Goal: Information Seeking & Learning: Learn about a topic

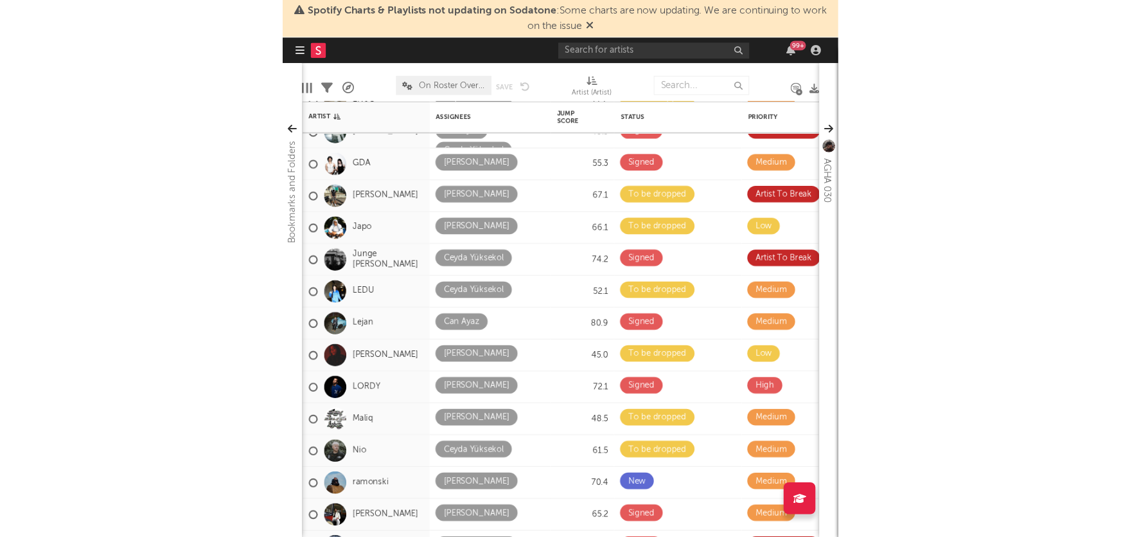
scroll to position [87, 0]
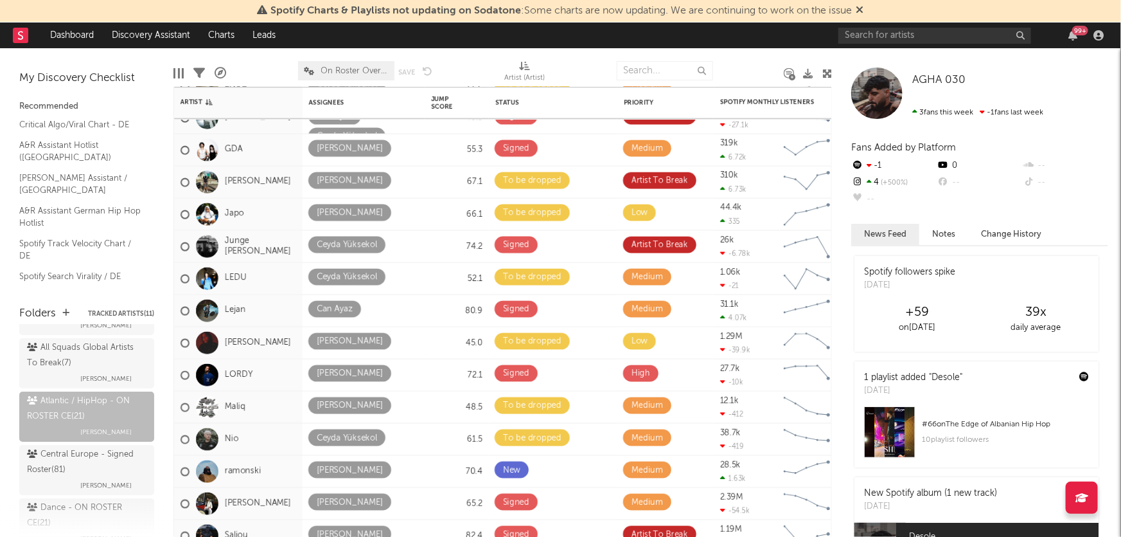
click at [141, 295] on div "Folders Tracked Artists ( 11 ) Shared with Me All Squads Artists To Break ( 23 …" at bounding box center [86, 414] width 173 height 244
click at [747, 72] on div "AGHA 030 AGHA 030 3 fans this week -1 fans last week Fans Added by Platform -1 …" at bounding box center [976, 292] width 289 height 488
click at [747, 71] on icon at bounding box center [827, 74] width 10 height 10
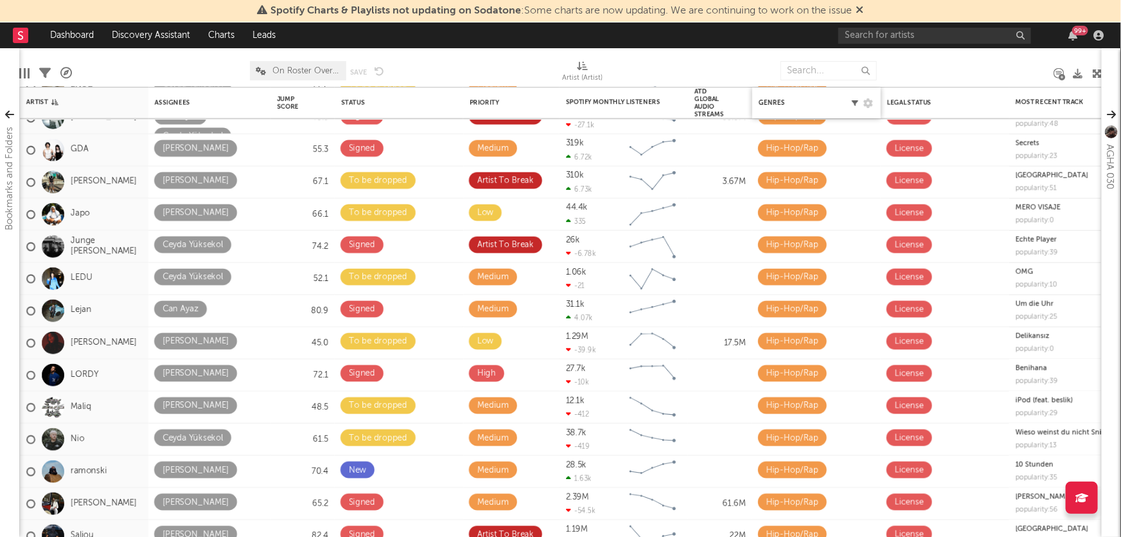
click at [747, 103] on icon "button" at bounding box center [855, 103] width 6 height 6
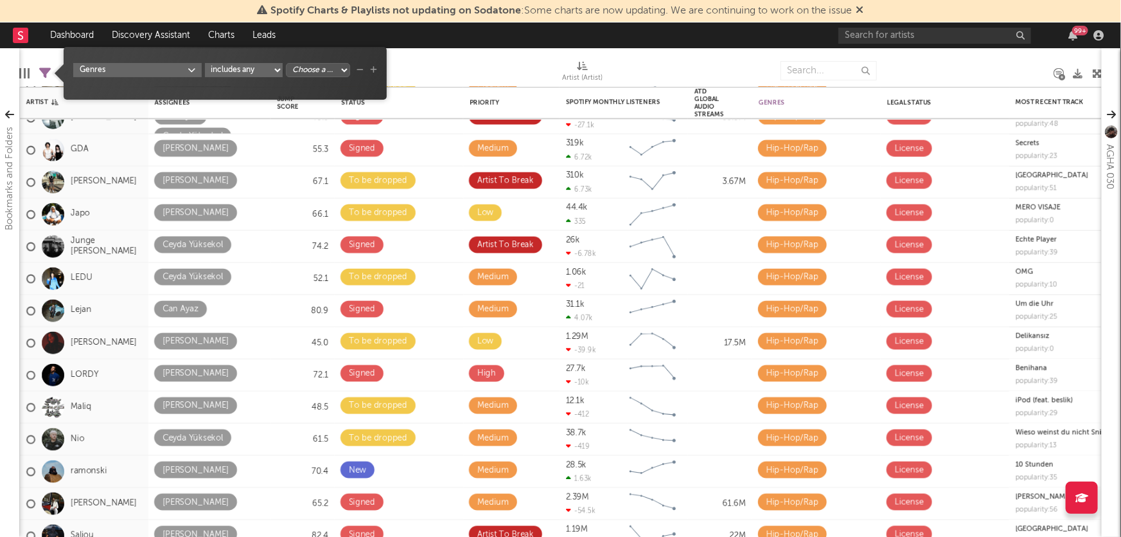
click at [317, 71] on select "Choose a column... Pop Hip-Hop/Rap R&B/Soul Indie Indie Pop Dance Folk Country" at bounding box center [318, 70] width 64 height 14
click at [327, 63] on select "Choose a column... Pop Hip-Hop/Rap R&B/Soul Indie Indie Pop Dance Folk Country" at bounding box center [318, 70] width 64 height 14
select select "___choose___"
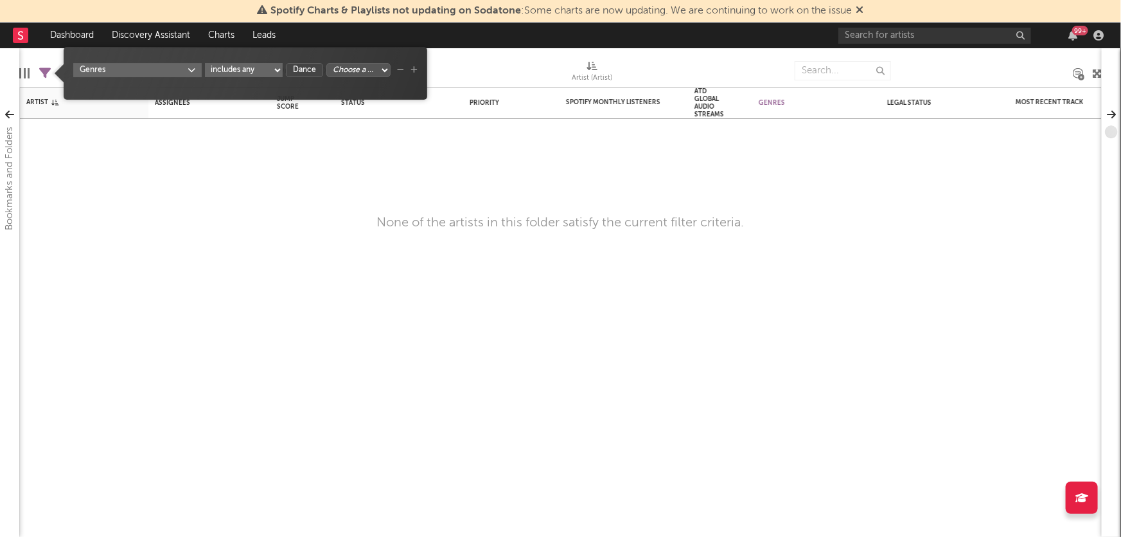
click at [747, 62] on div at bounding box center [703, 71] width 163 height 32
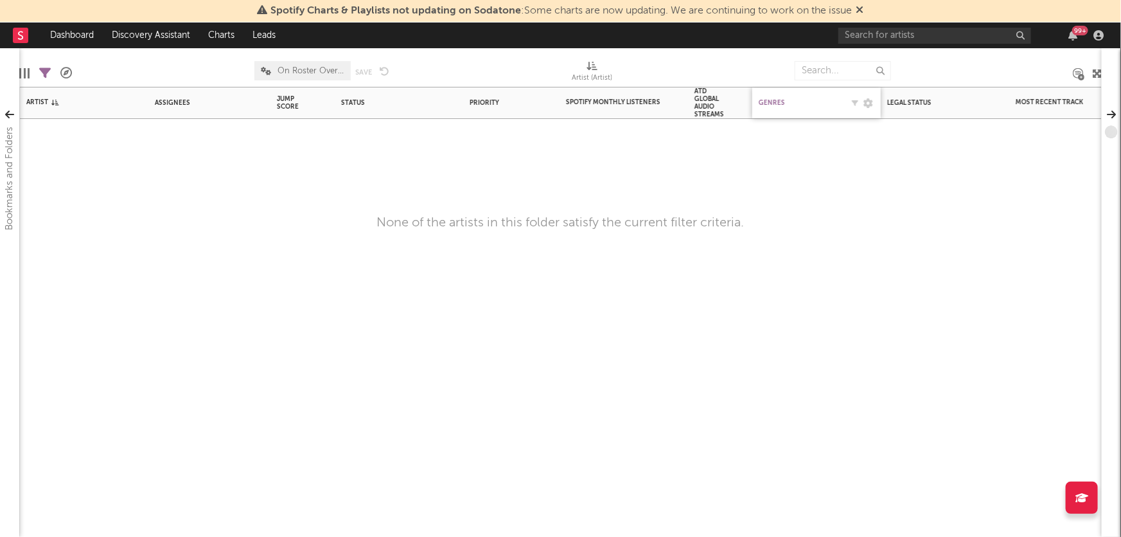
click at [747, 101] on div "Genres" at bounding box center [801, 103] width 84 height 8
click at [747, 102] on div "Edit settings for Genres" at bounding box center [858, 102] width 32 height 13
click at [747, 102] on icon "button" at bounding box center [855, 103] width 6 height 6
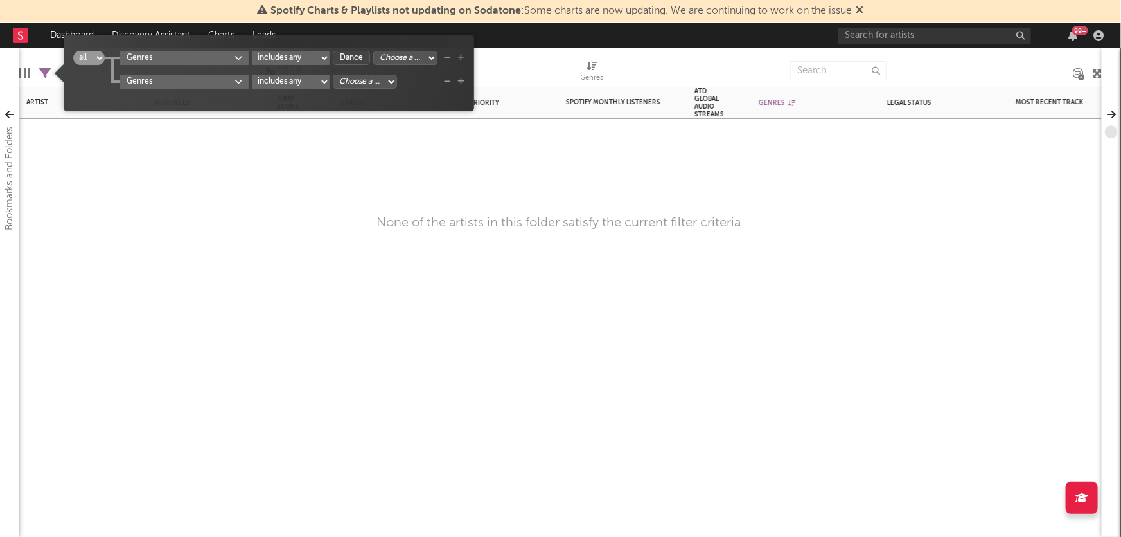
click at [445, 58] on icon "button" at bounding box center [447, 58] width 7 height 8
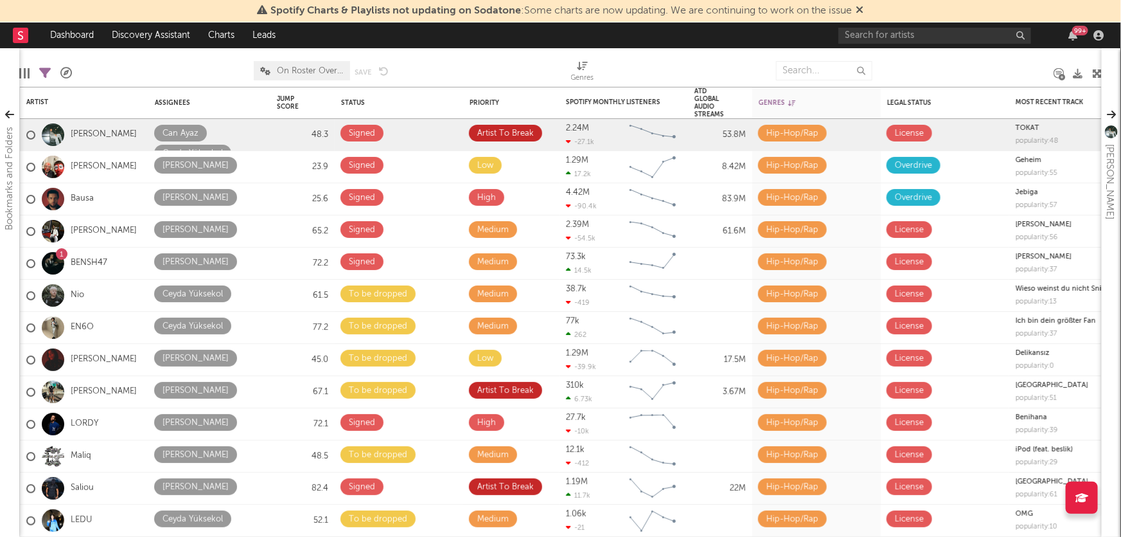
click at [456, 64] on div at bounding box center [479, 71] width 163 height 32
click at [76, 39] on link "Dashboard" at bounding box center [72, 35] width 62 height 26
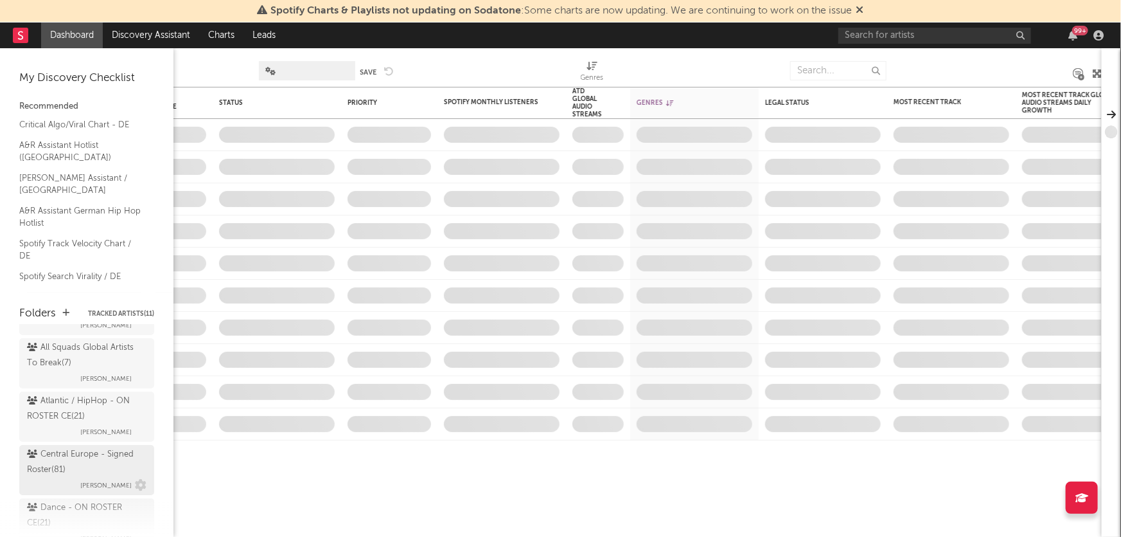
click at [70, 373] on div "Central Europe - Signed Roster ( 81 )" at bounding box center [85, 462] width 116 height 31
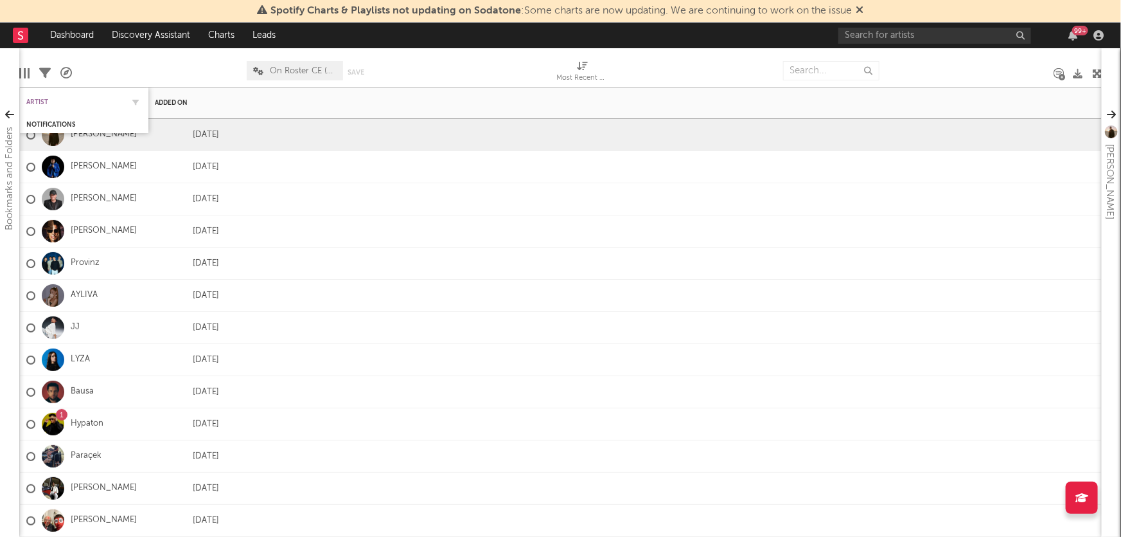
click at [42, 99] on div "Artist" at bounding box center [74, 102] width 96 height 8
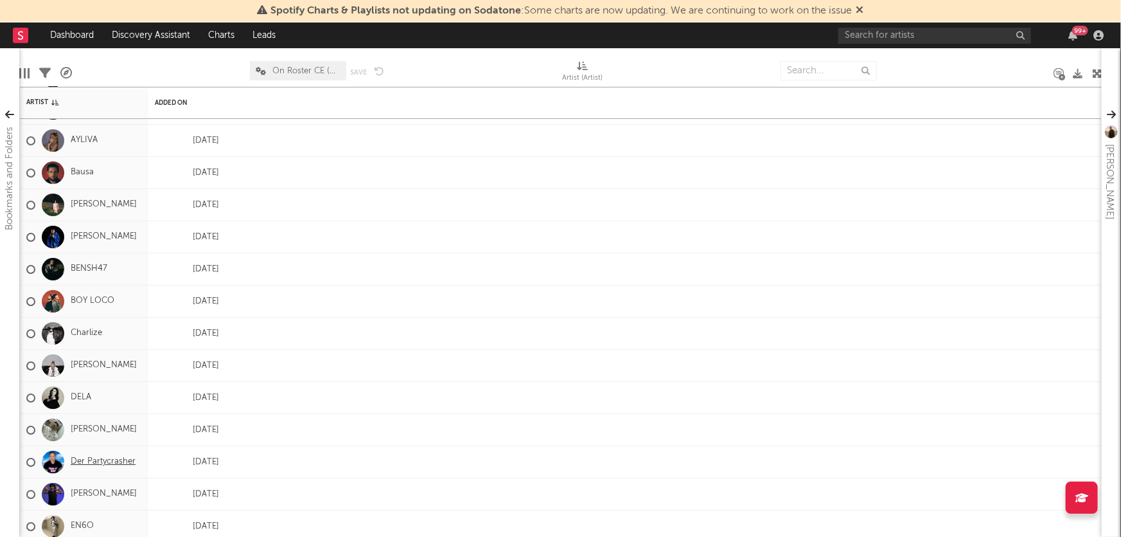
click at [109, 373] on link "Der Partycrasher" at bounding box center [103, 461] width 65 height 11
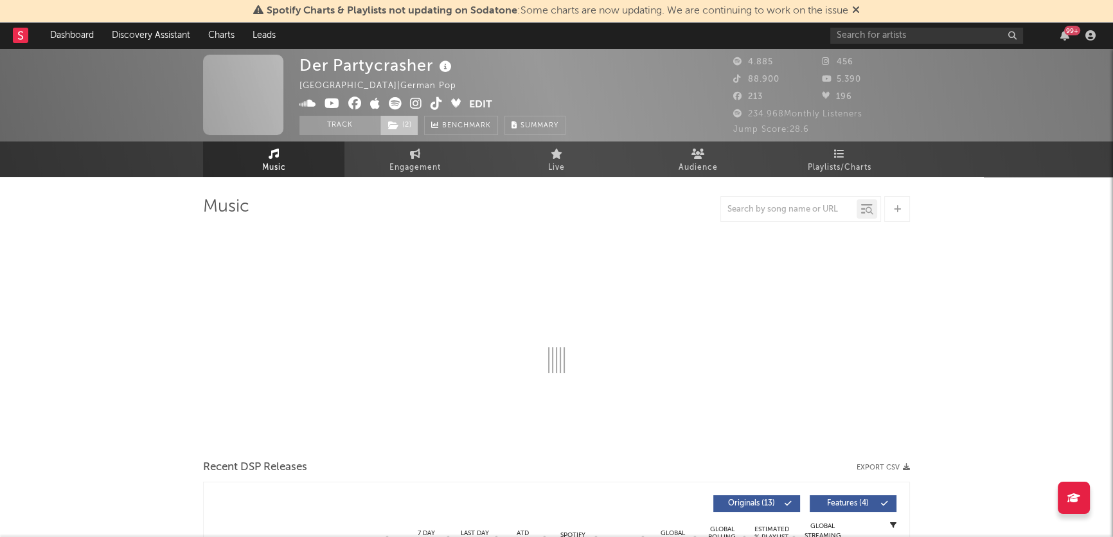
select select "6m"
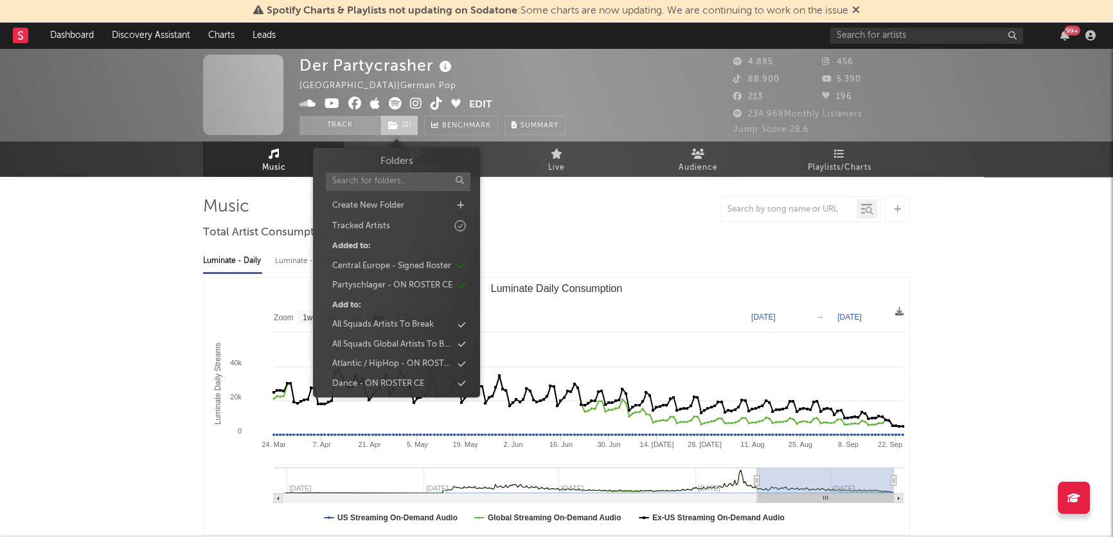
click at [409, 125] on span "( 2 )" at bounding box center [399, 125] width 39 height 19
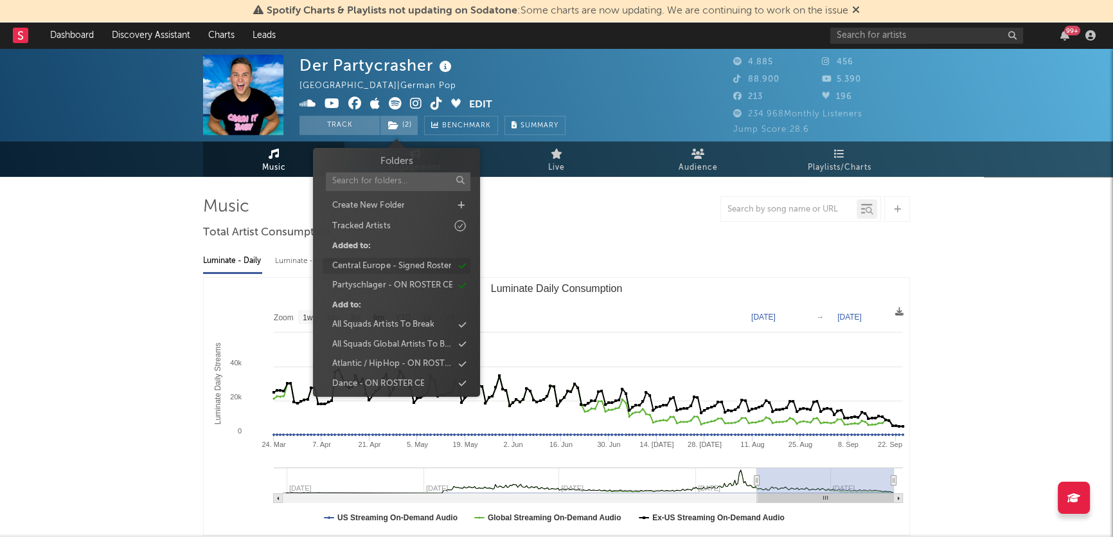
click at [411, 263] on div "Central Europe - Signed Roster" at bounding box center [391, 266] width 119 height 13
click at [411, 263] on div "Partyschlager - ON ROSTER CE" at bounding box center [392, 266] width 120 height 13
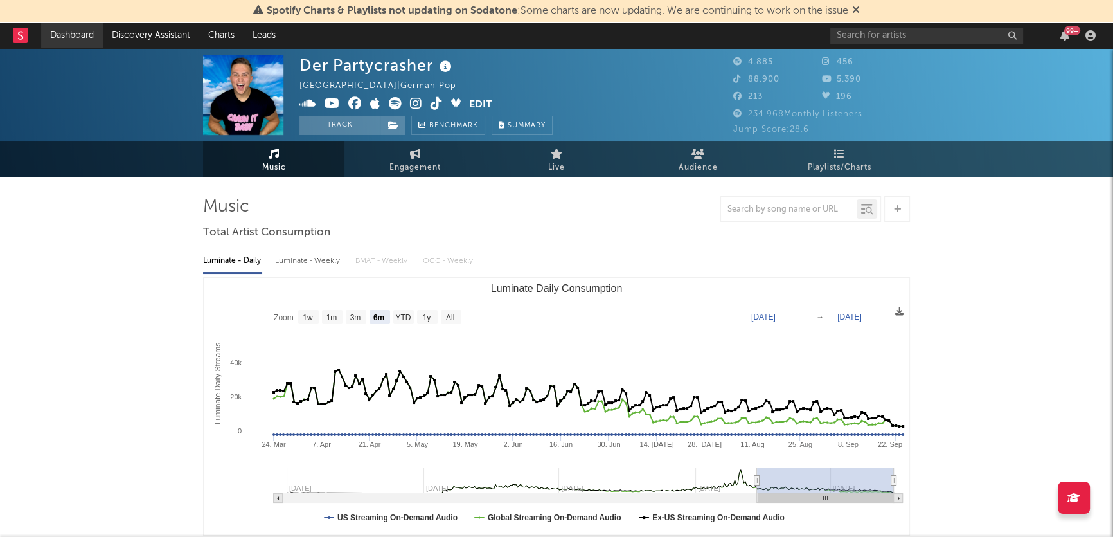
click at [76, 32] on link "Dashboard" at bounding box center [72, 35] width 62 height 26
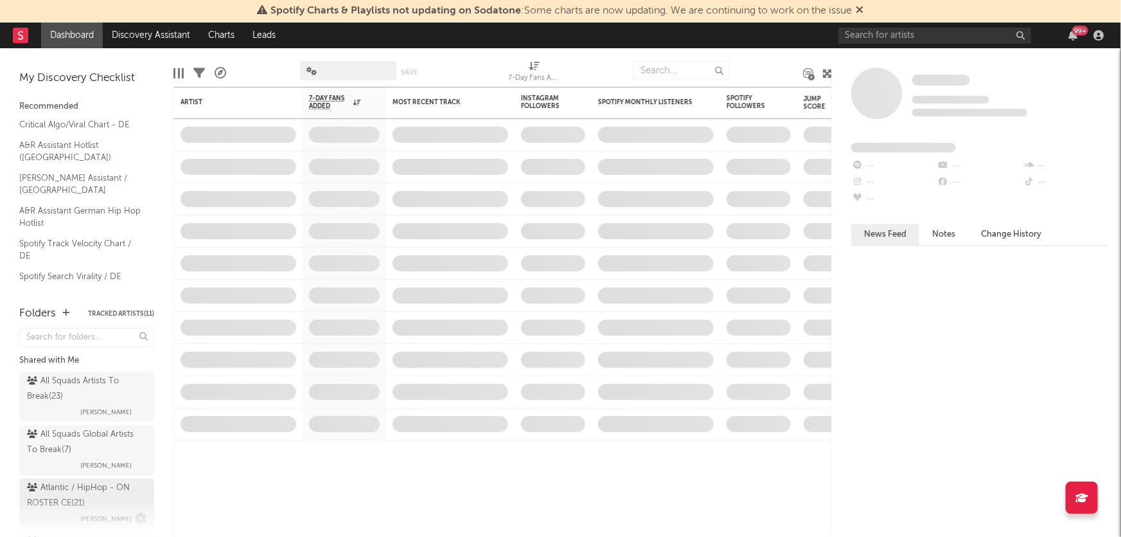
scroll to position [116, 0]
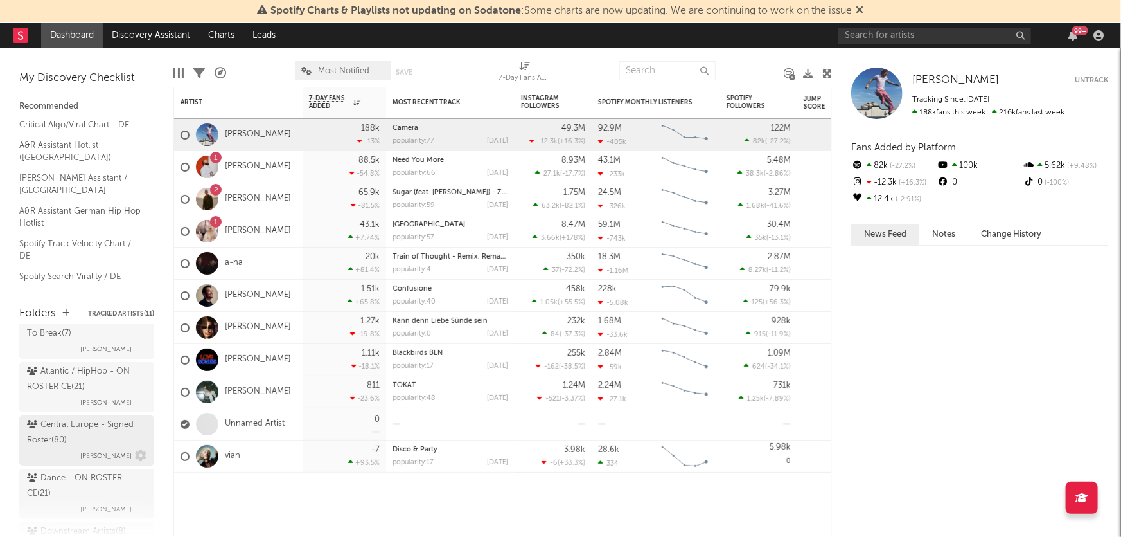
click at [64, 373] on div "Central Europe - Signed Roster ( 80 )" at bounding box center [85, 432] width 116 height 31
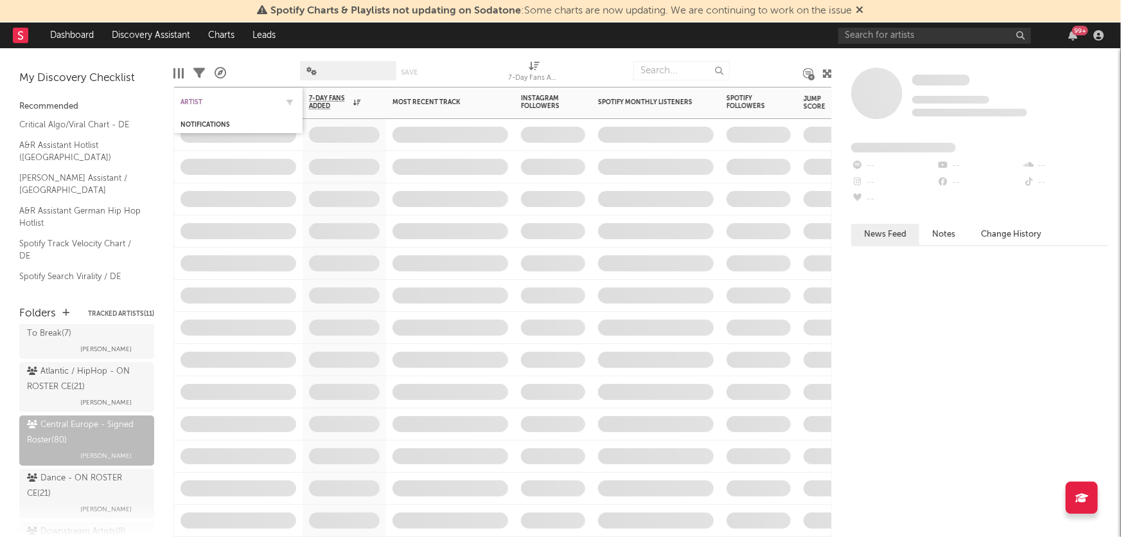
click at [193, 105] on div "Artist" at bounding box center [229, 102] width 96 height 8
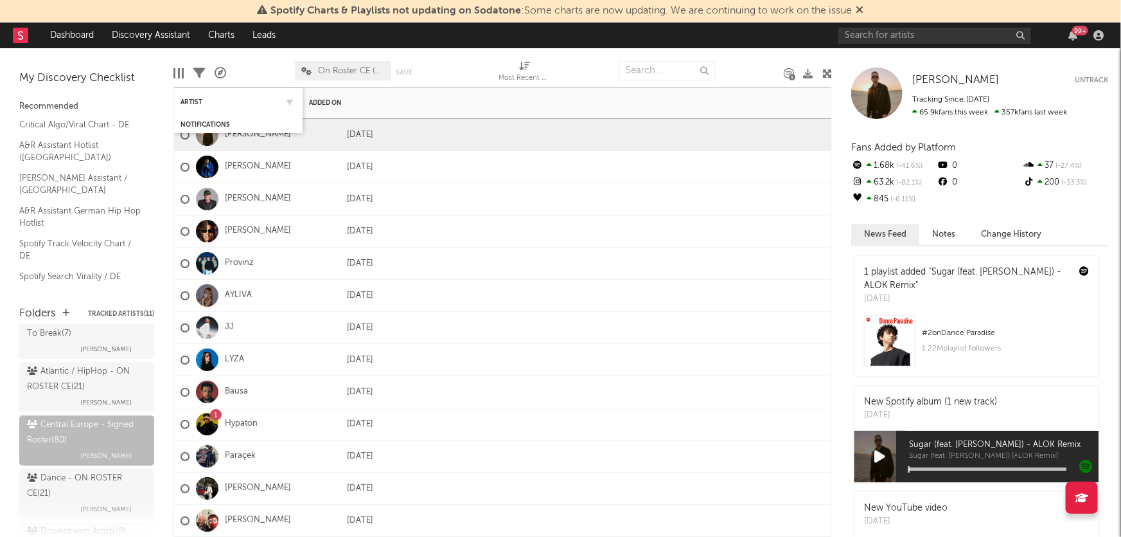
click at [195, 107] on div "Artist" at bounding box center [239, 101] width 116 height 25
click at [193, 100] on div "Artist" at bounding box center [229, 102] width 96 height 8
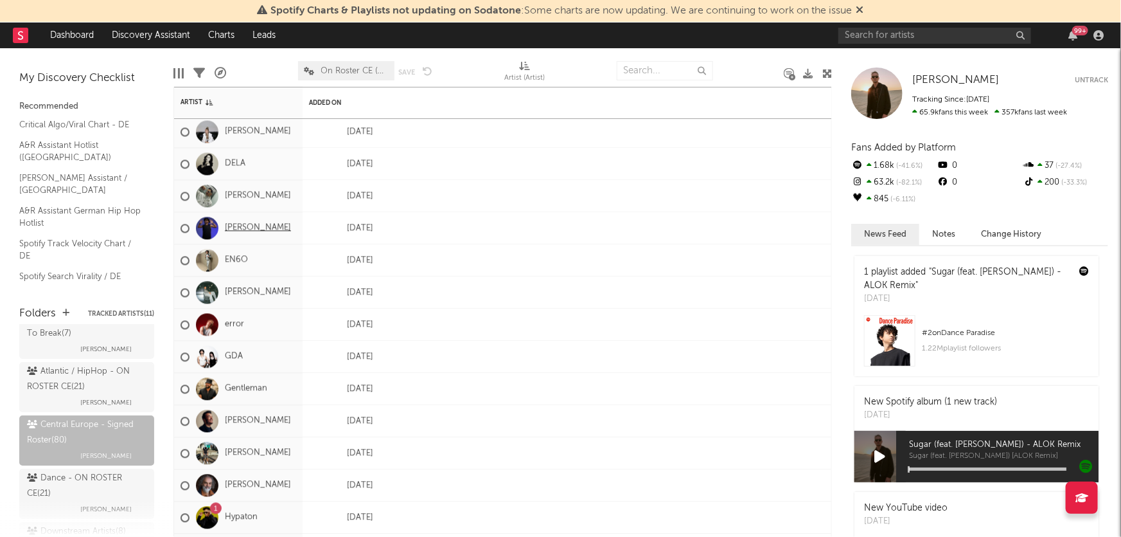
click at [238, 229] on link "[PERSON_NAME]" at bounding box center [258, 228] width 66 height 11
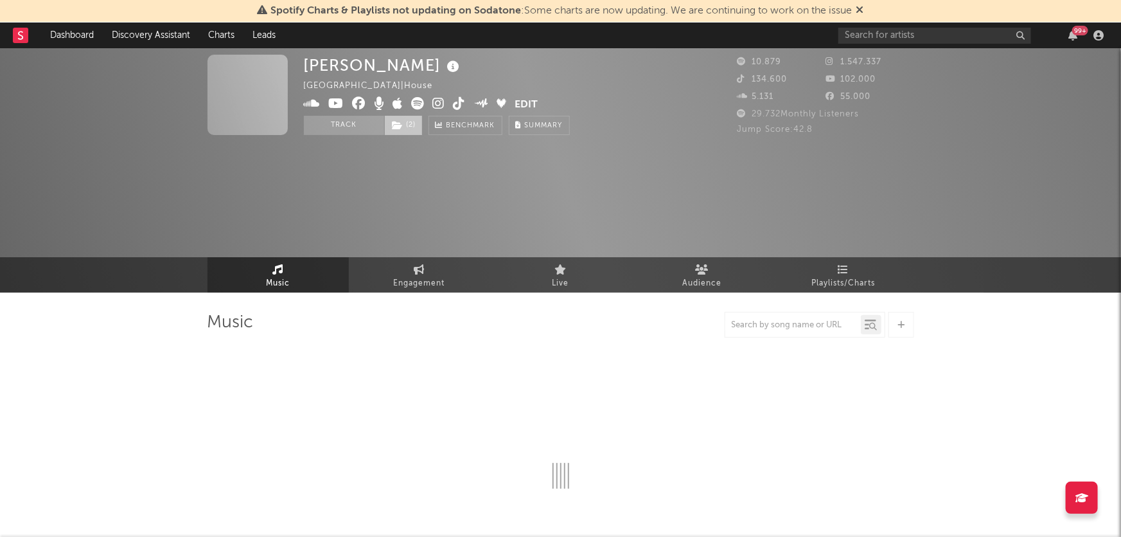
select select "6m"
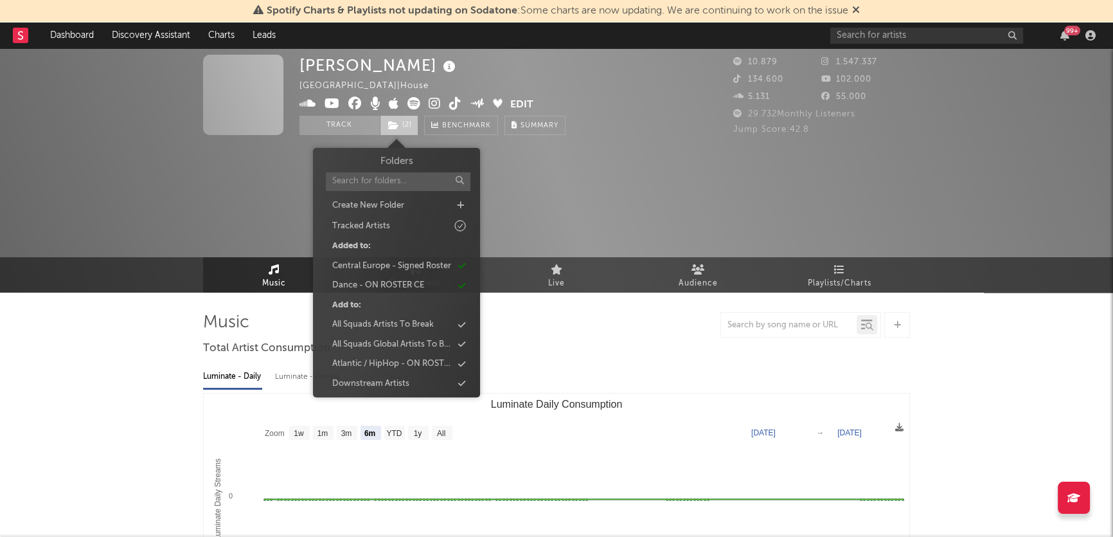
click at [388, 128] on icon at bounding box center [393, 125] width 11 height 9
select select "6m"
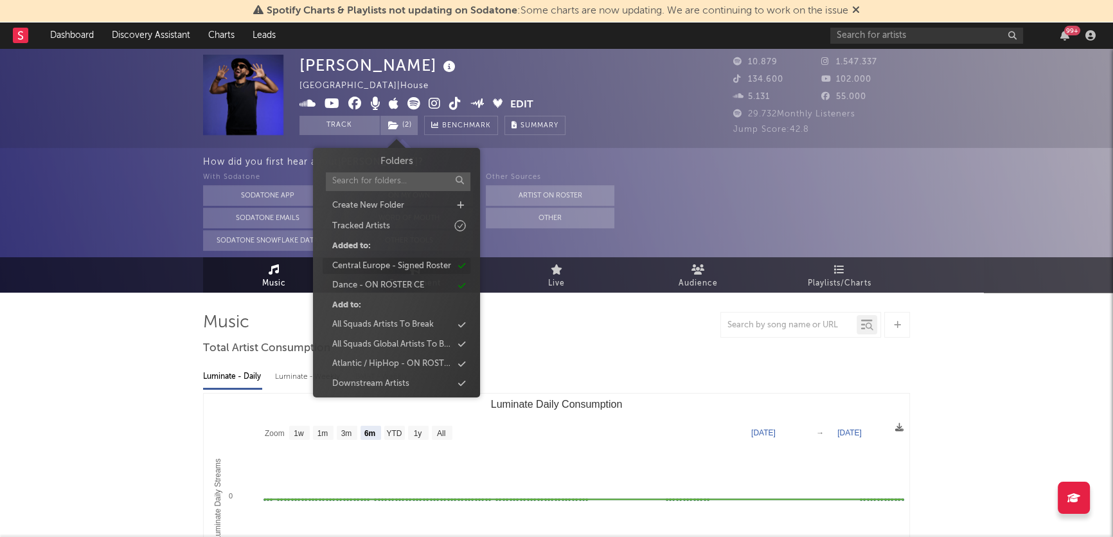
click at [392, 263] on div "Central Europe - Signed Roster" at bounding box center [391, 266] width 119 height 13
click at [392, 269] on div "Dance - ON ROSTER CE" at bounding box center [378, 266] width 92 height 13
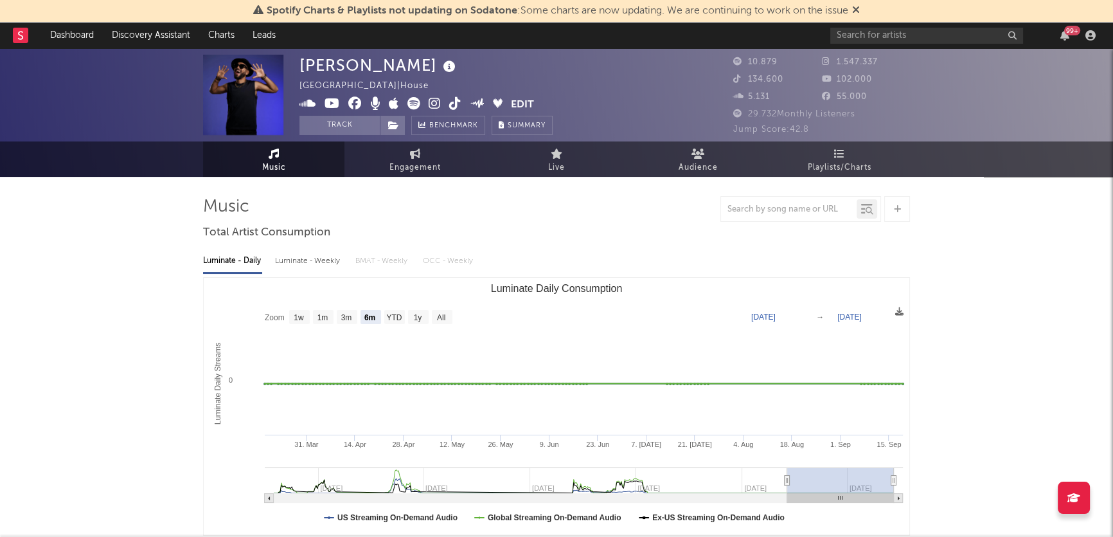
click at [145, 170] on div "Music Engagement Live Audience Playlists/Charts" at bounding box center [556, 158] width 1113 height 35
click at [565, 62] on div "[PERSON_NAME] [GEOGRAPHIC_DATA] | House Edit Track Benchmark Summary" at bounding box center [508, 95] width 418 height 80
click at [493, 217] on div at bounding box center [556, 209] width 707 height 26
click at [57, 39] on link "Dashboard" at bounding box center [72, 35] width 62 height 26
